Goal: Information Seeking & Learning: Learn about a topic

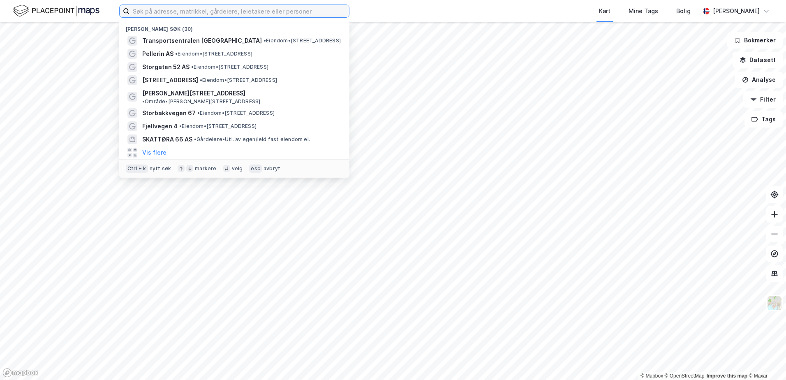
click at [171, 12] on input at bounding box center [240, 11] width 220 height 12
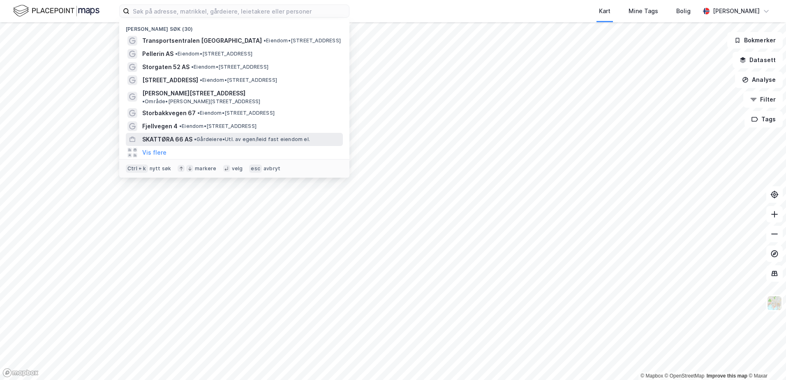
click at [168, 134] on span "SKATTØRA 66 AS" at bounding box center [167, 139] width 50 height 10
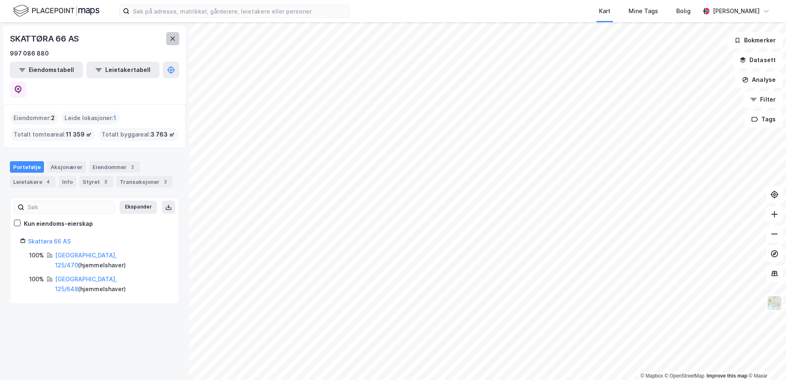
click at [172, 38] on icon at bounding box center [173, 39] width 5 height 4
